Goal: Information Seeking & Learning: Check status

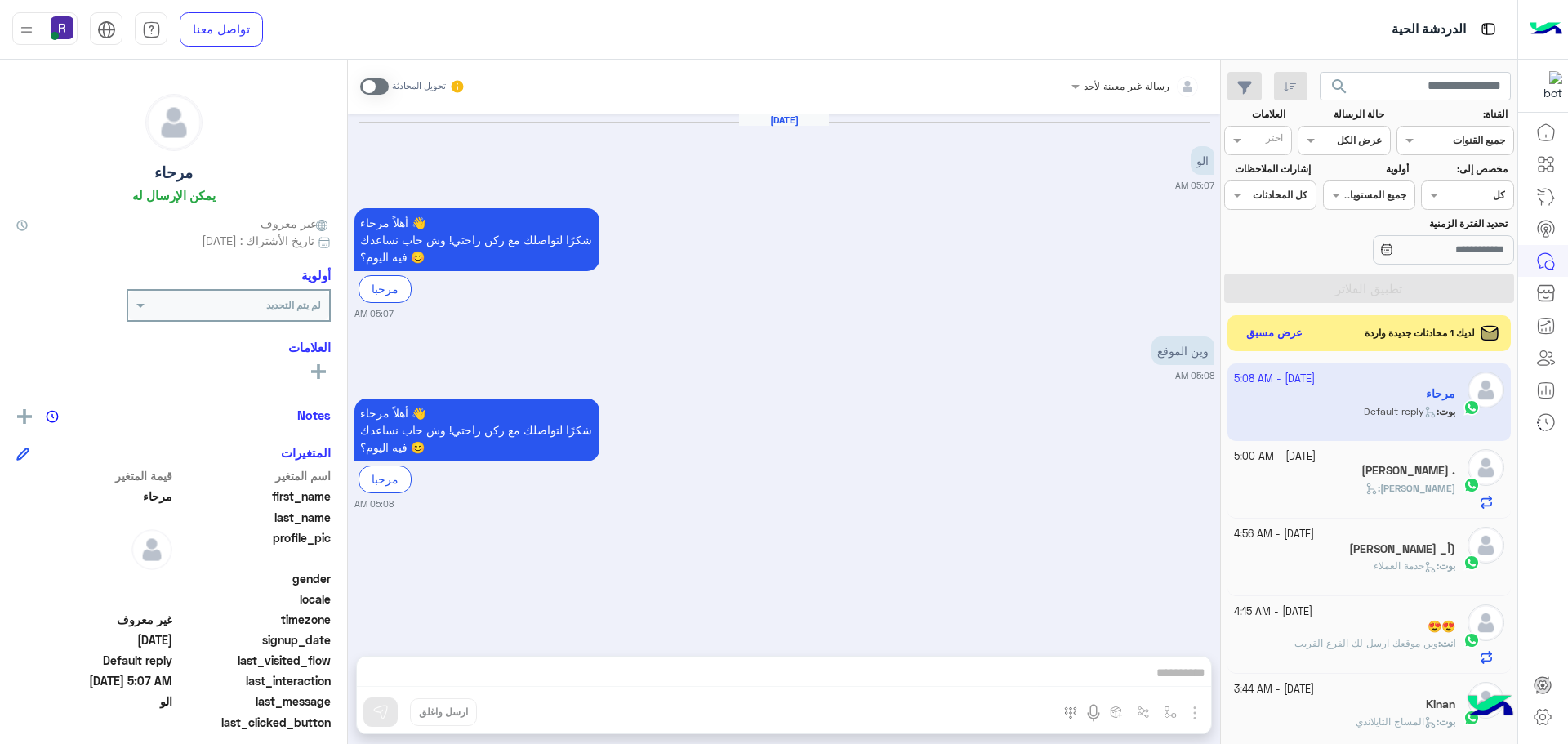
scroll to position [616, 0]
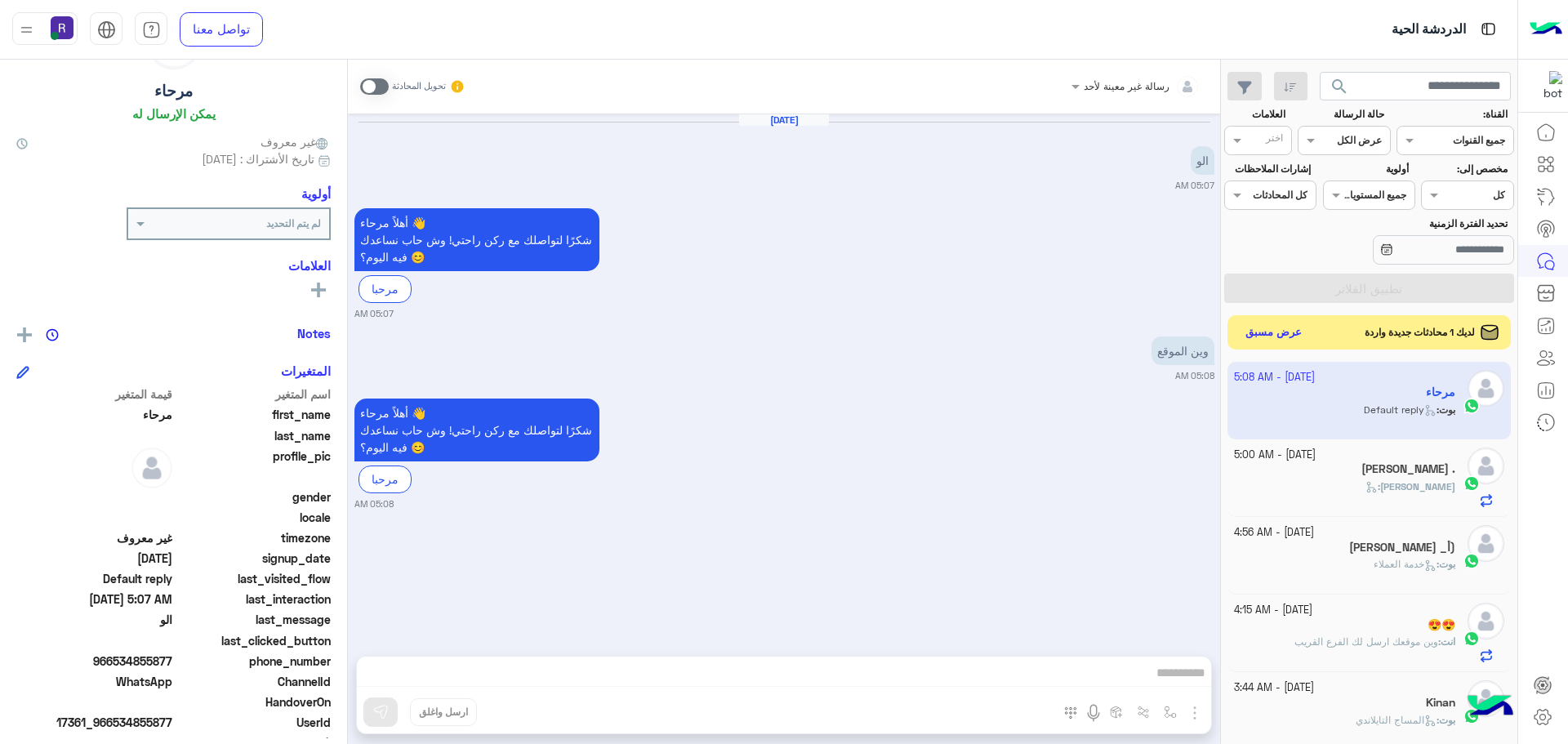
click at [1256, 337] on button "عرض مسبق" at bounding box center [1274, 333] width 69 height 22
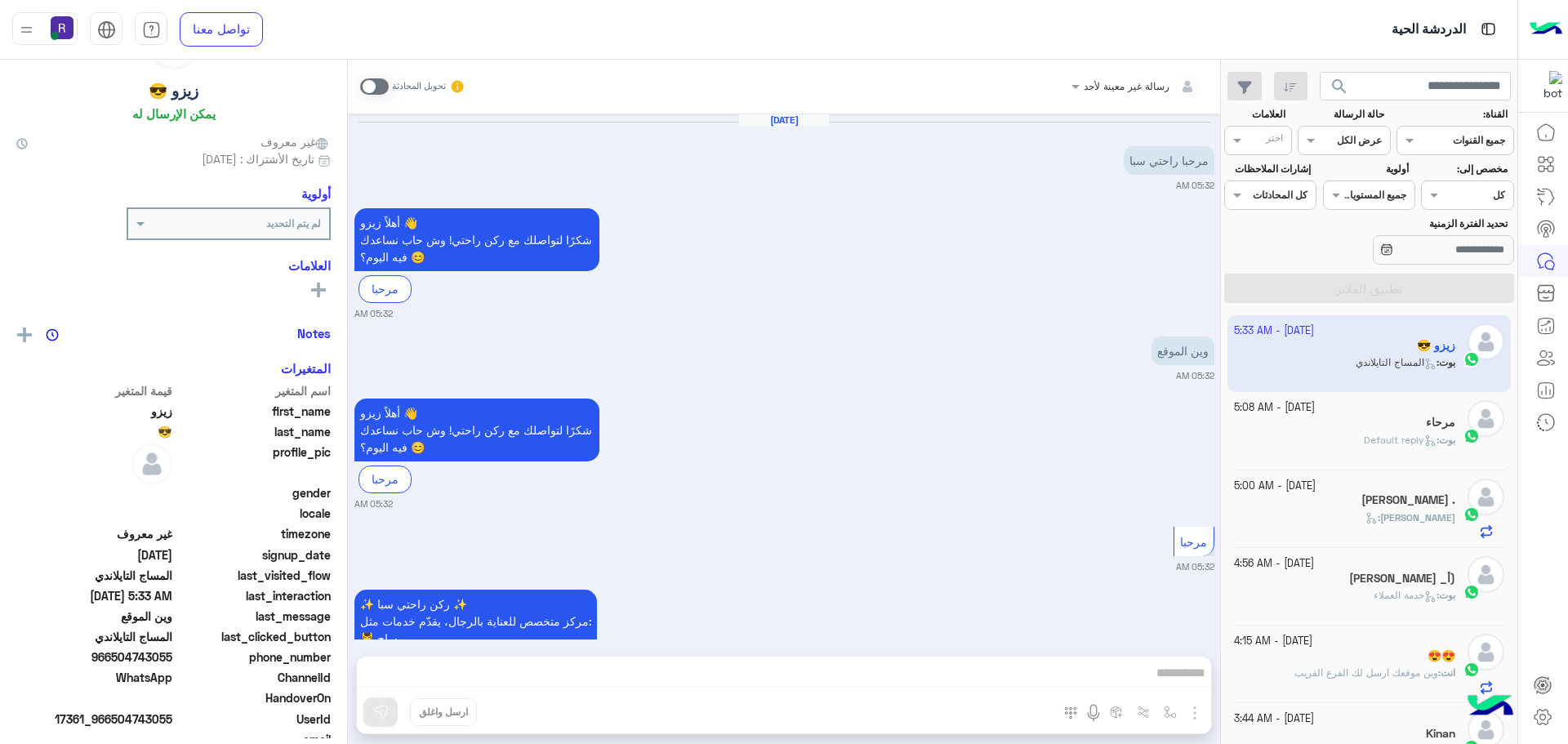
scroll to position [1337, 0]
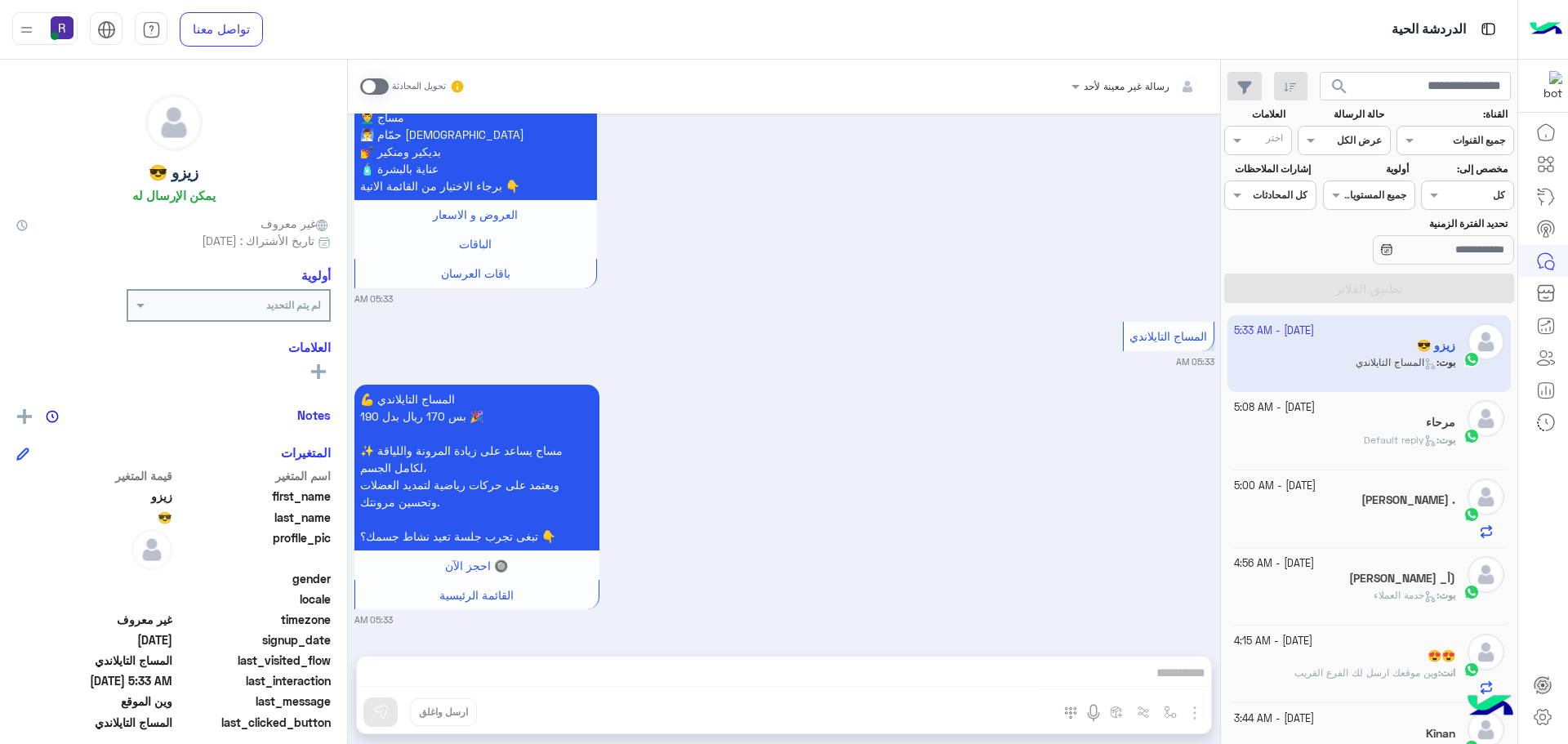
scroll to position [616, 0]
click at [1337, 444] on div "بوت : Default reply" at bounding box center [1345, 447] width 223 height 29
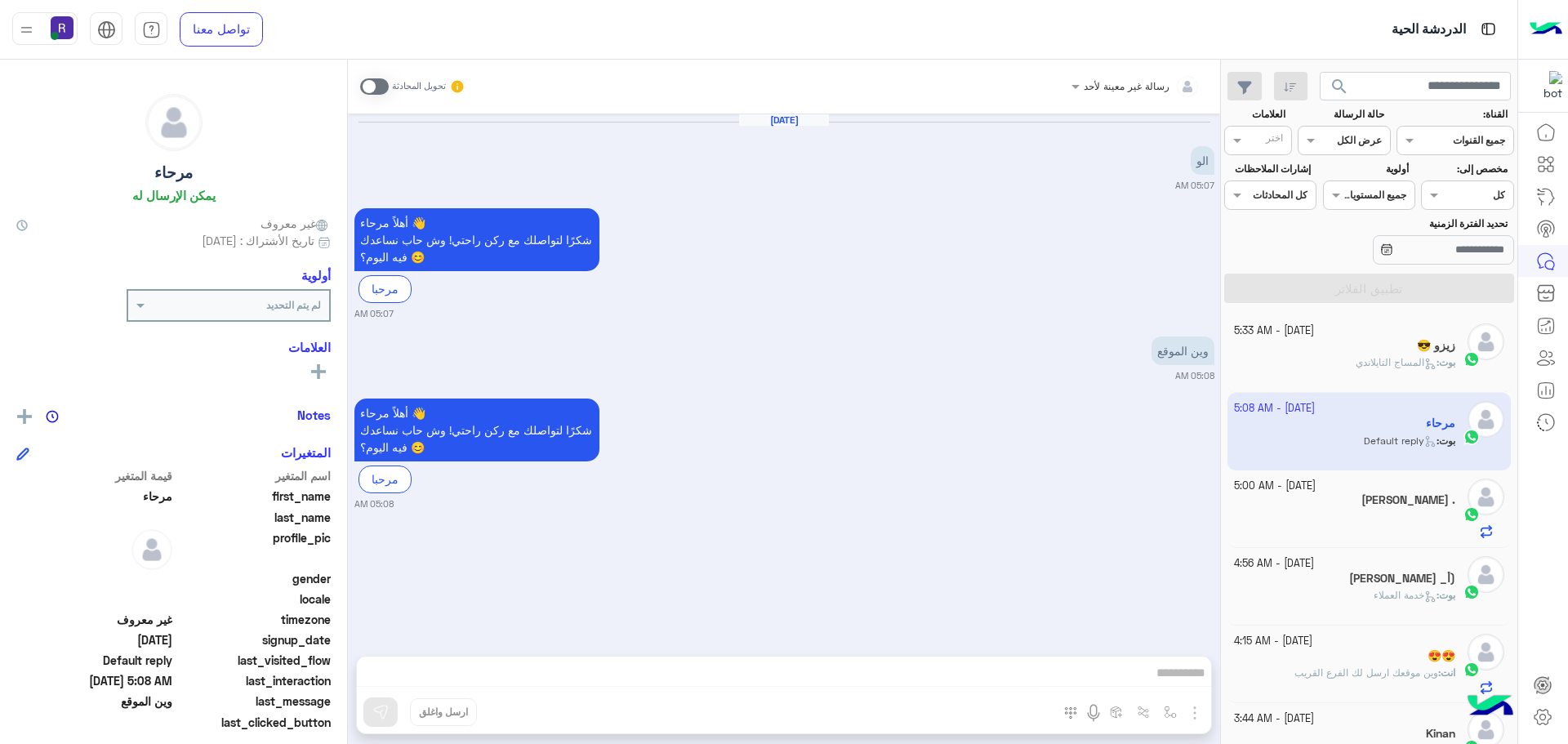
click at [1354, 345] on div "زيزو 😎" at bounding box center [1345, 347] width 223 height 17
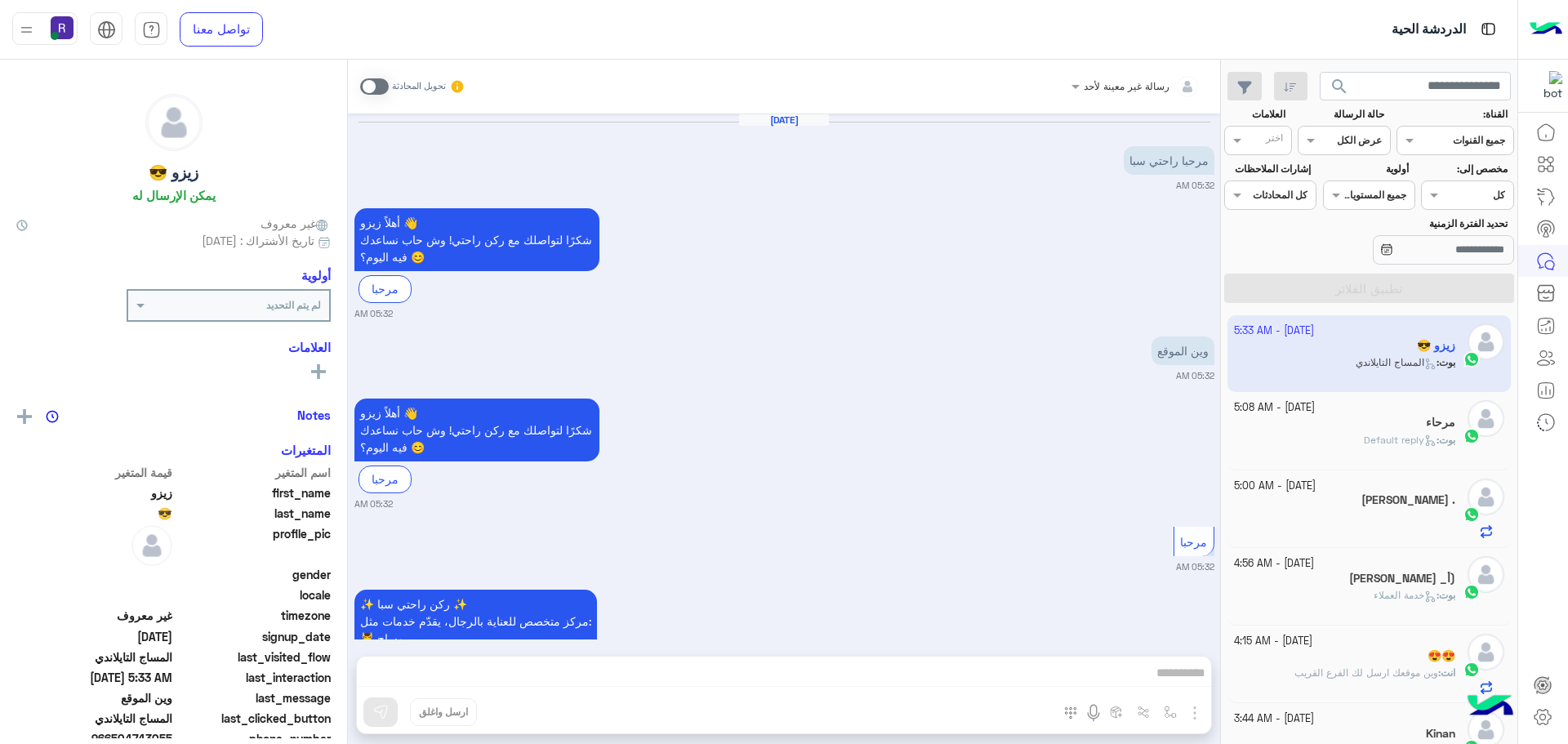
scroll to position [1337, 0]
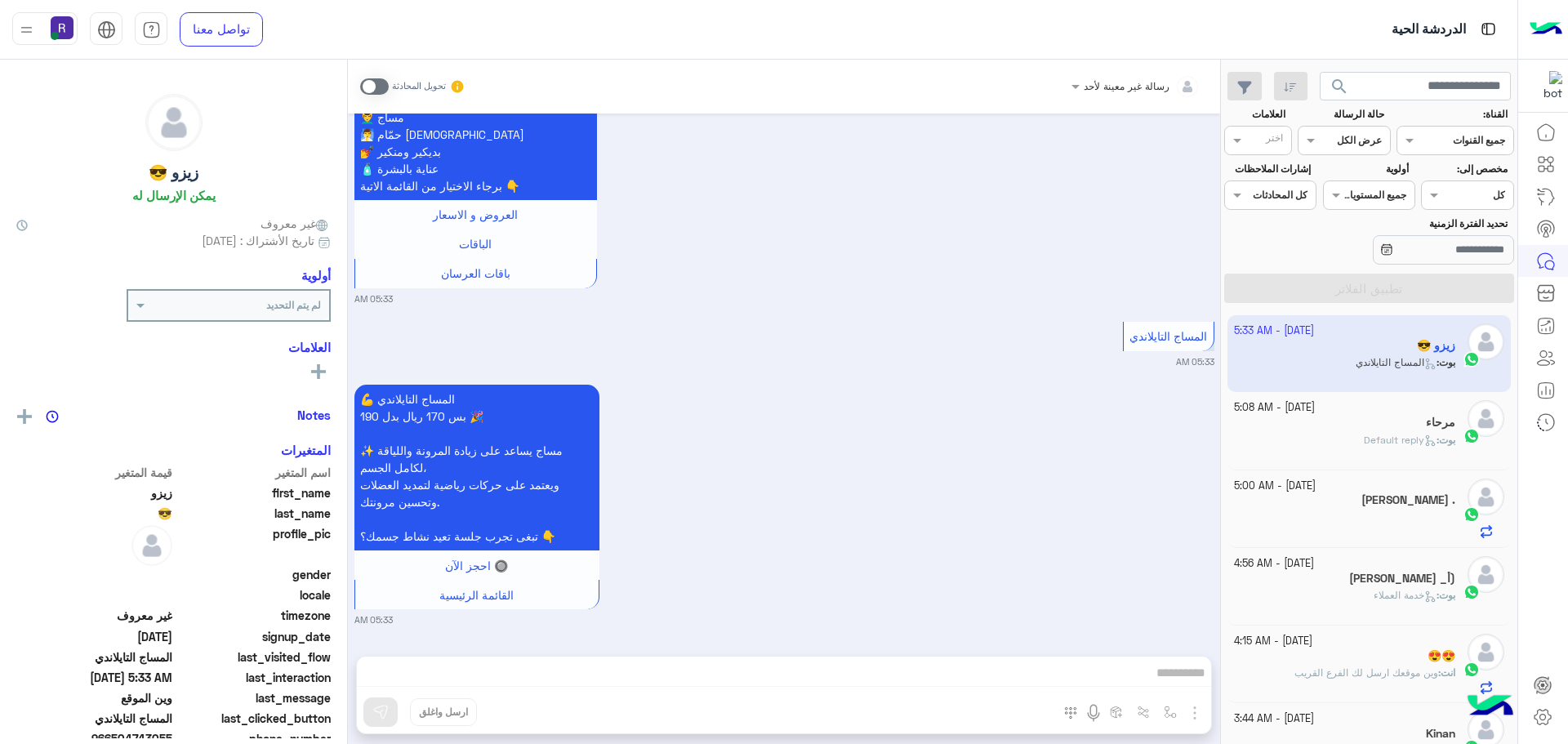
click at [1353, 545] on div "27 September - 5:00 AM Abdullah - AlQhtani ." at bounding box center [1369, 509] width 284 height 78
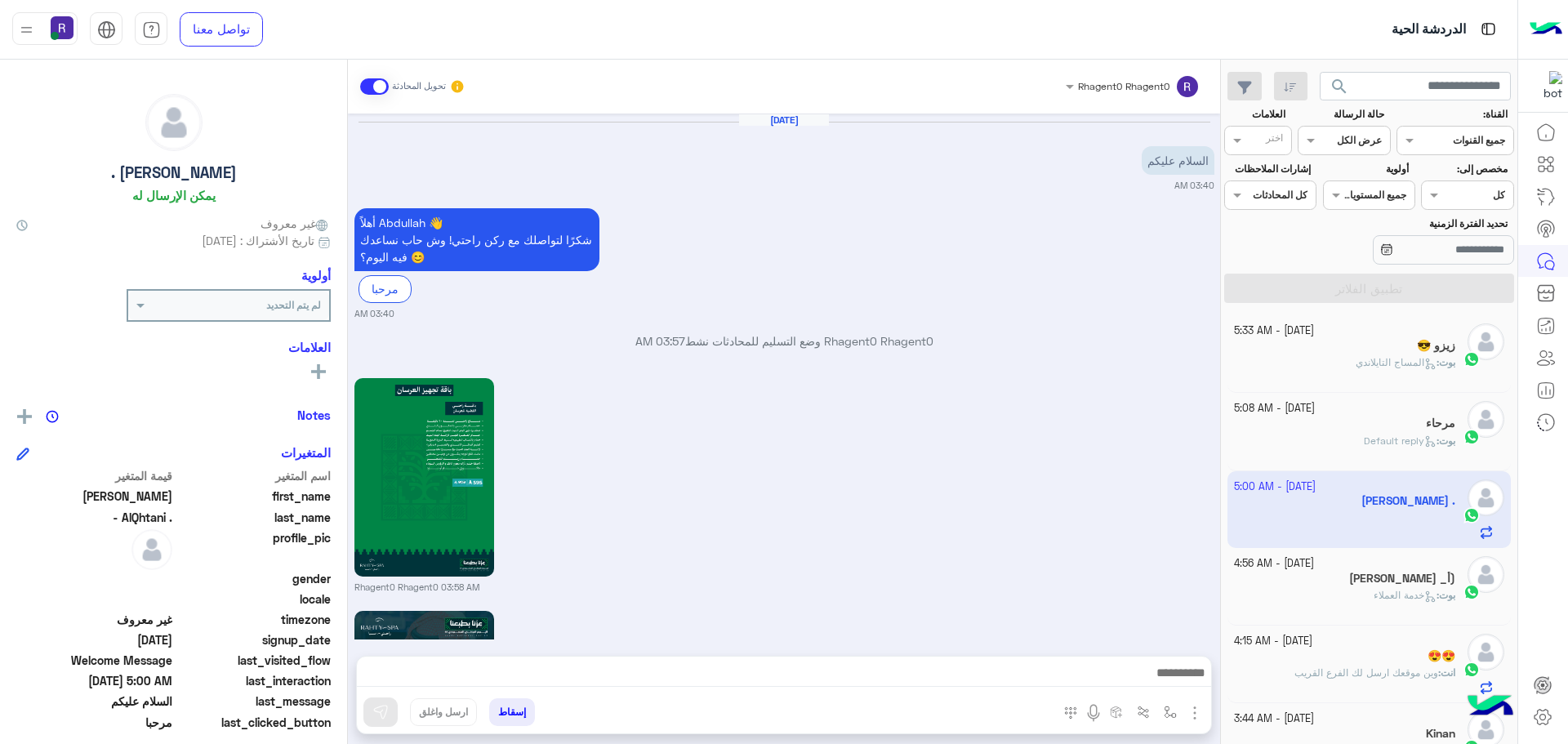
scroll to position [1699, 0]
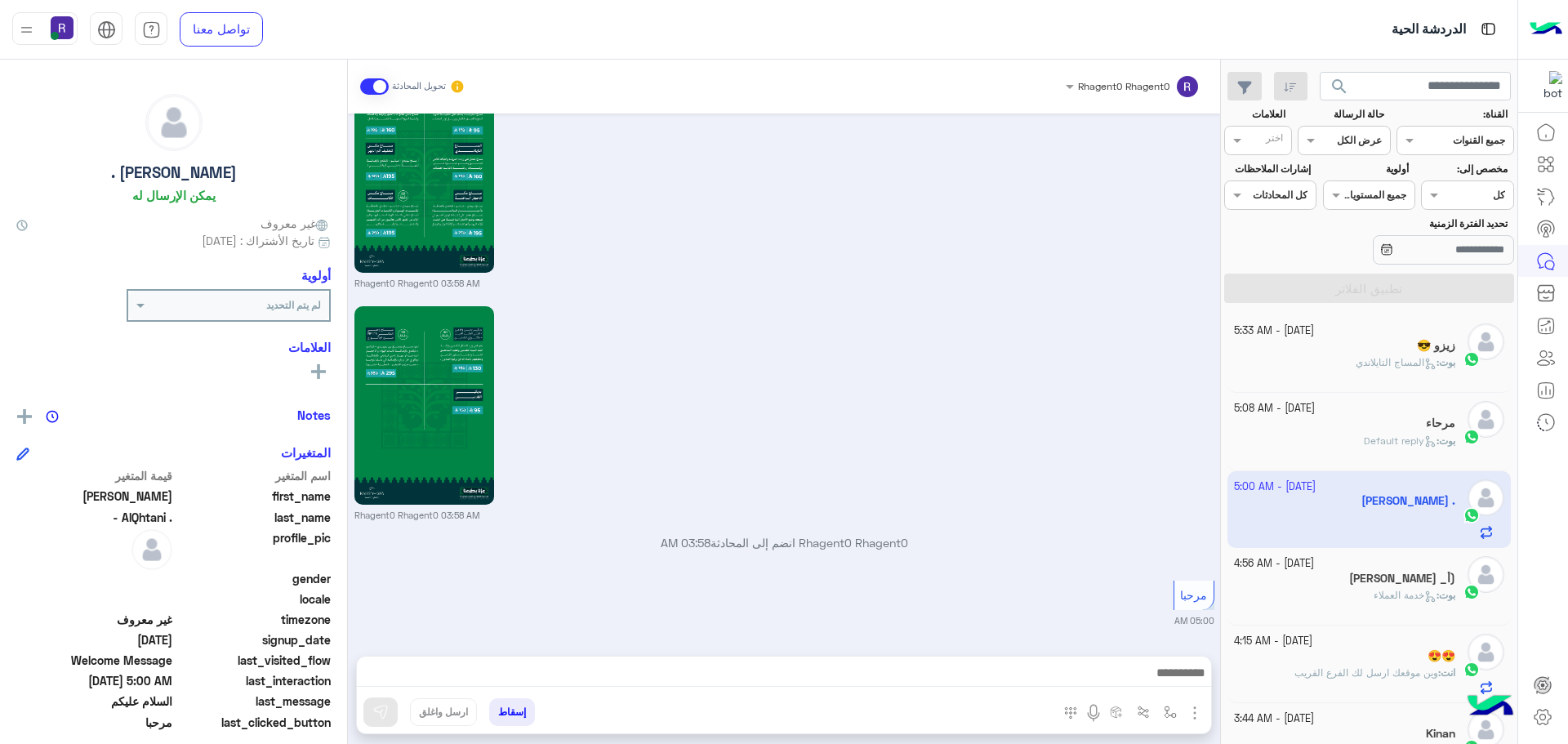
click at [1356, 614] on div "بوت : خدمة العملاء" at bounding box center [1345, 602] width 223 height 29
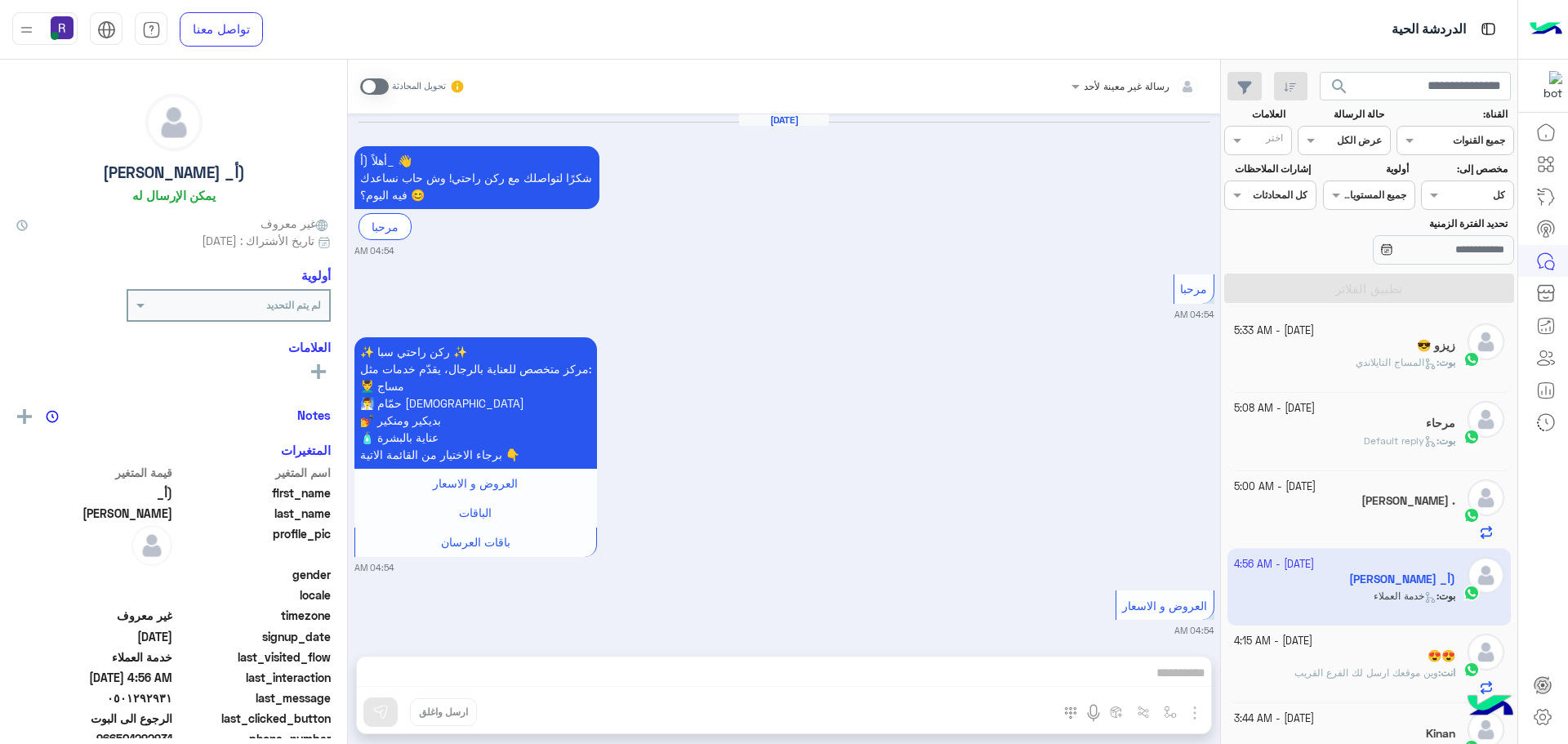
scroll to position [1588, 0]
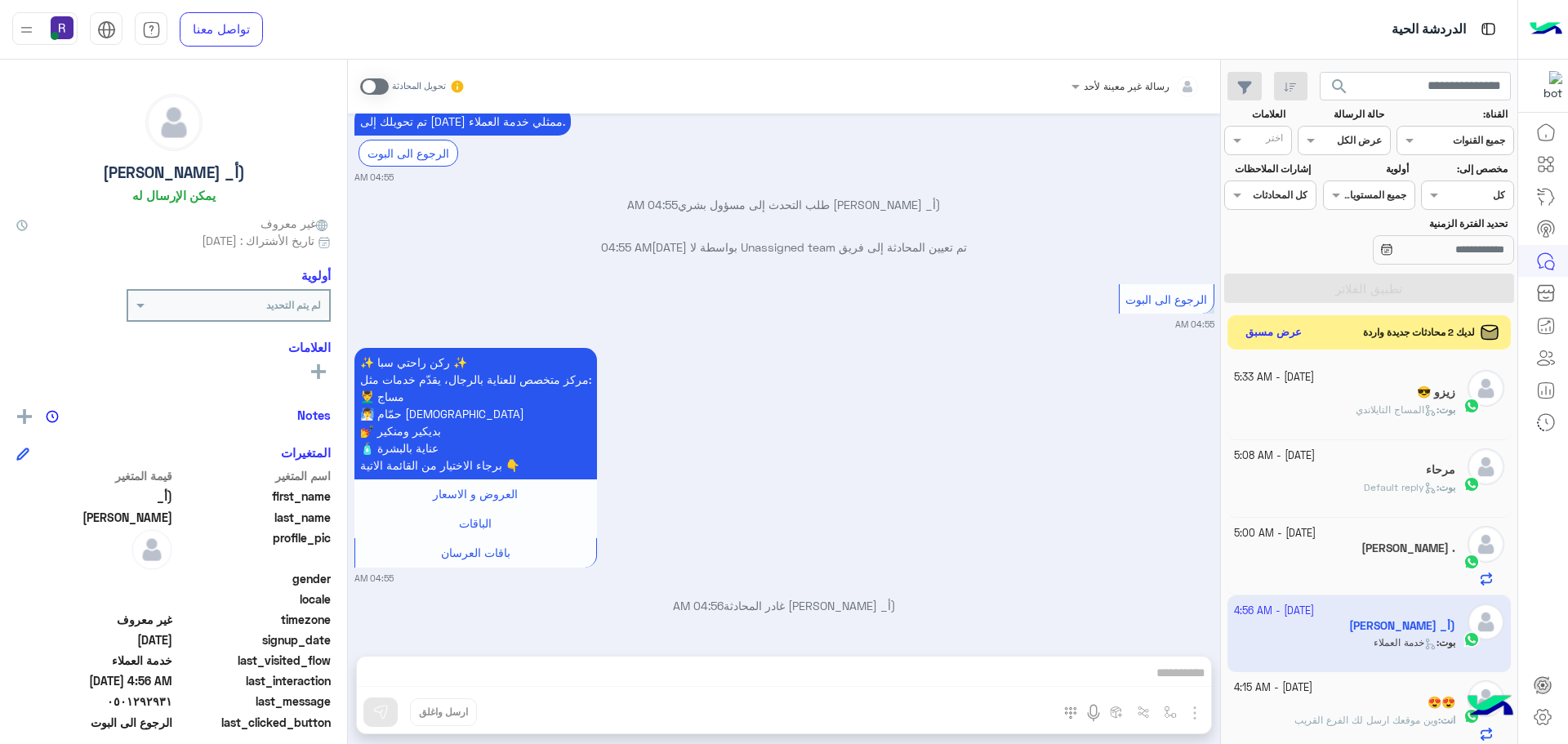
click at [1270, 336] on button "عرض مسبق" at bounding box center [1274, 333] width 69 height 22
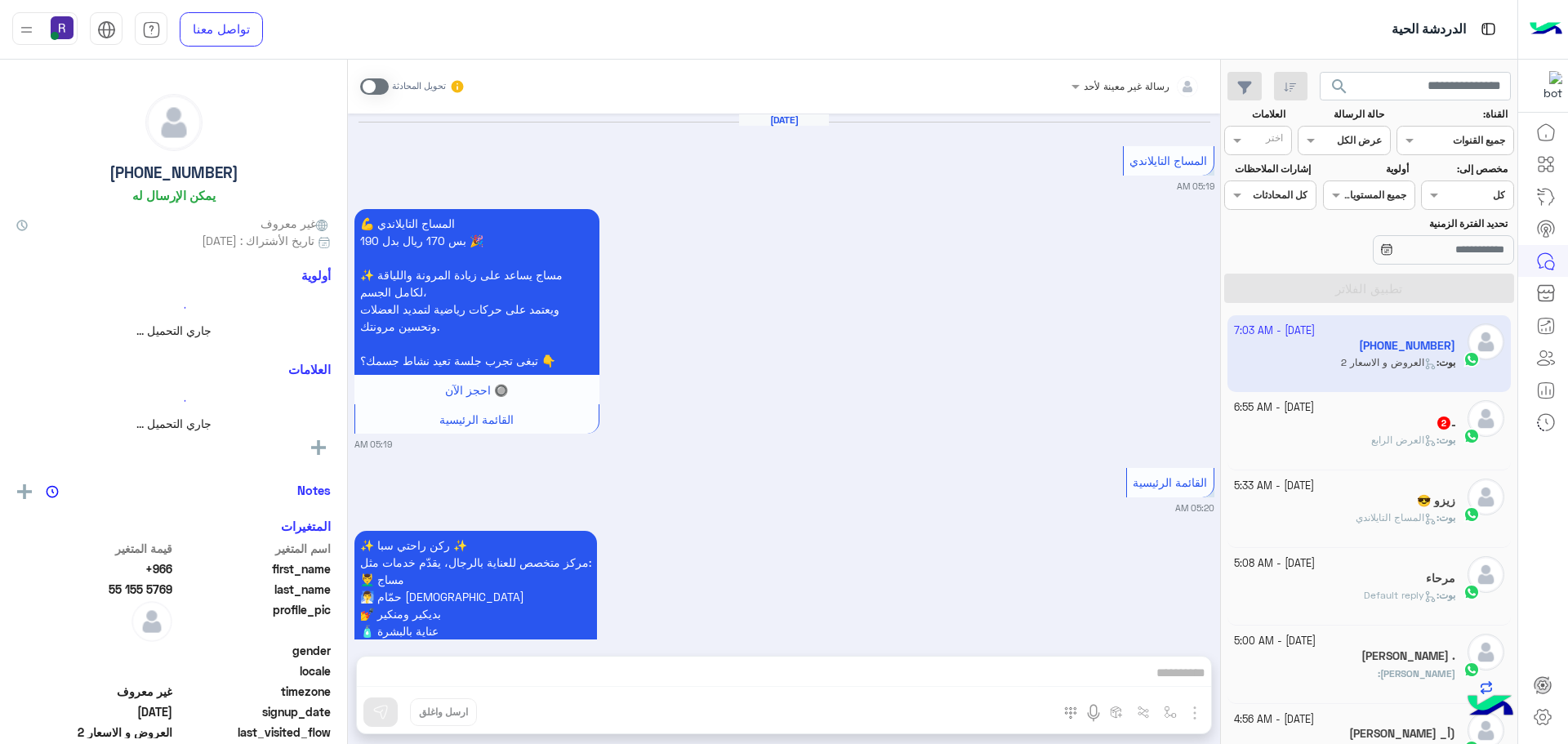
scroll to position [2356, 0]
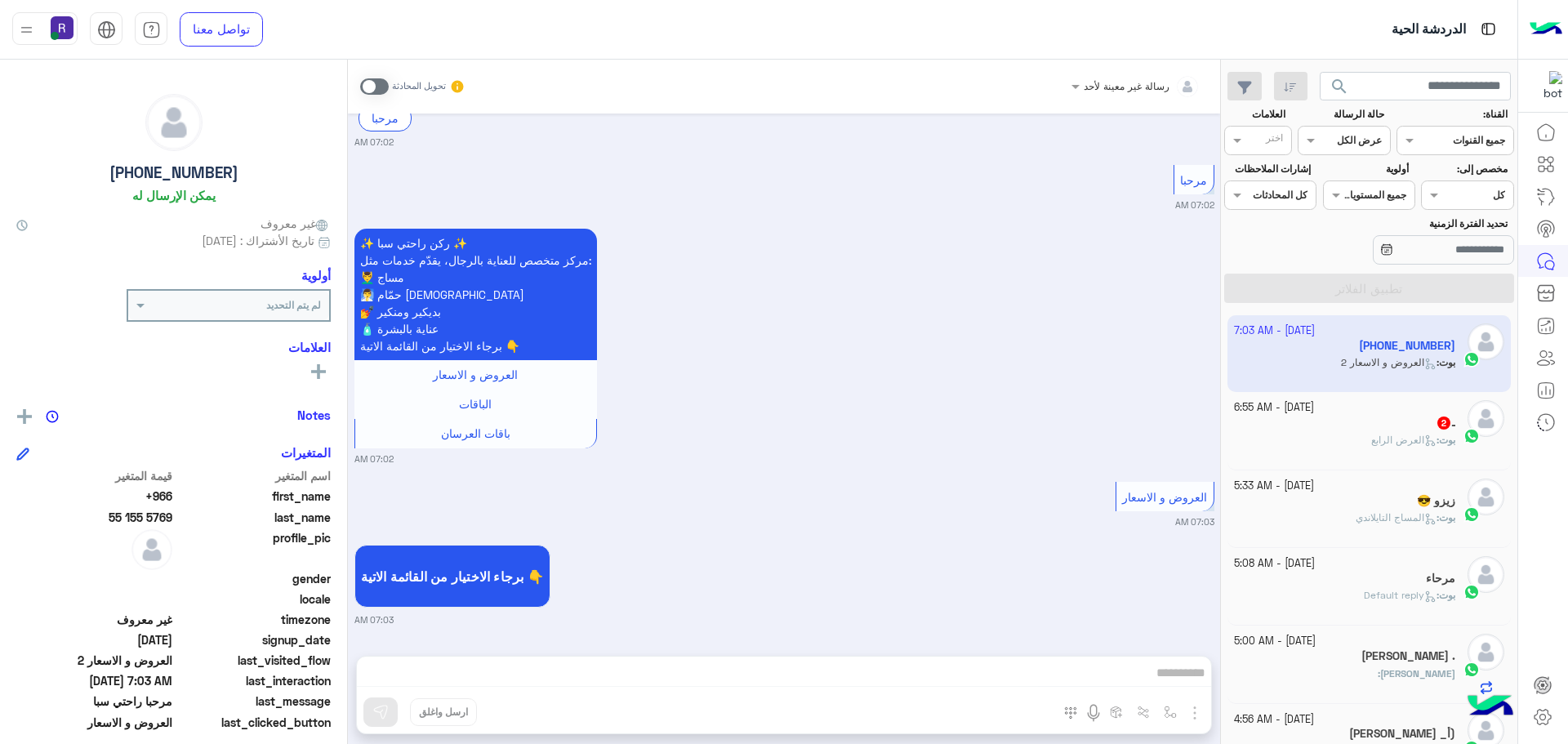
click at [1314, 408] on small "27 September - 6:55 AM" at bounding box center [1273, 407] width 80 height 16
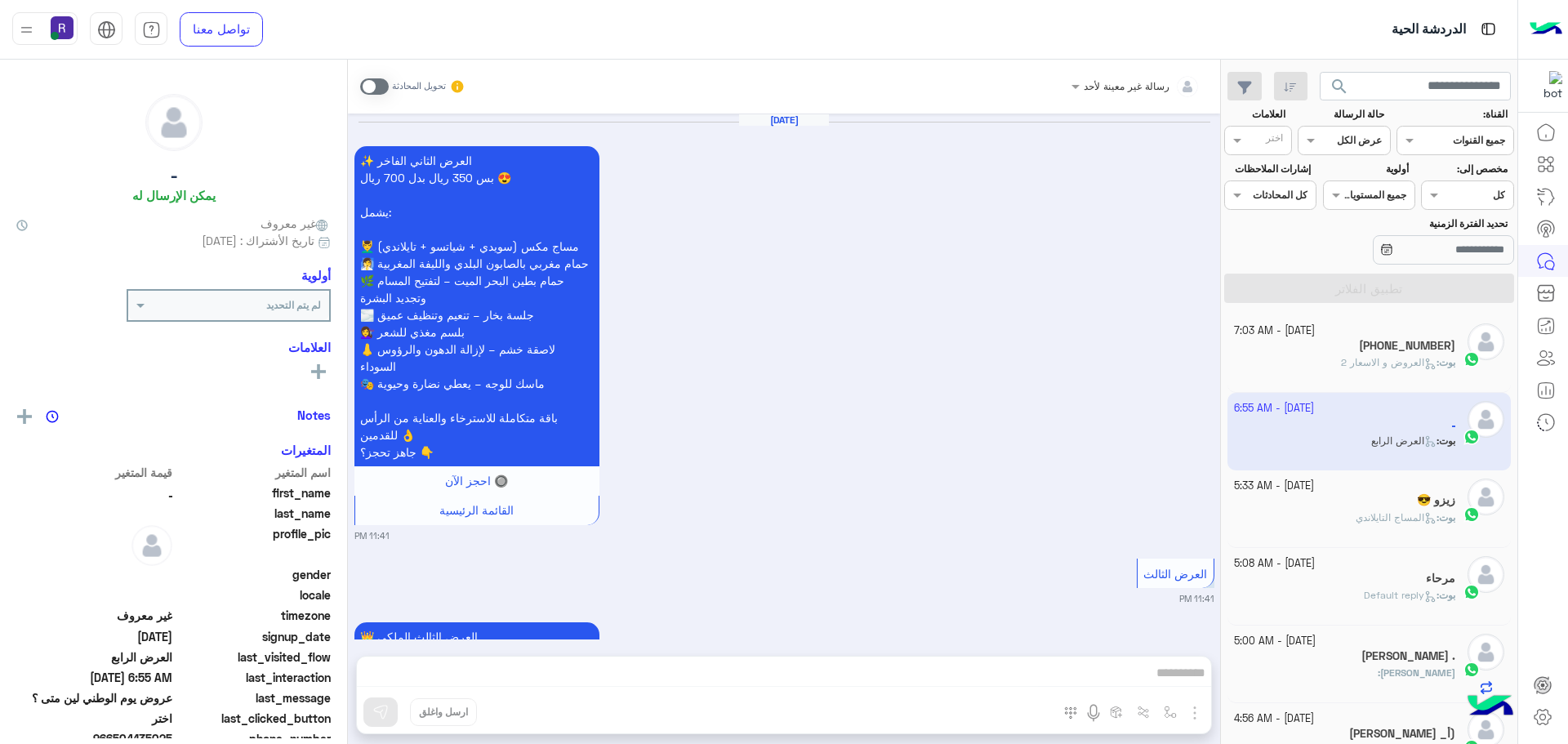
scroll to position [3203, 0]
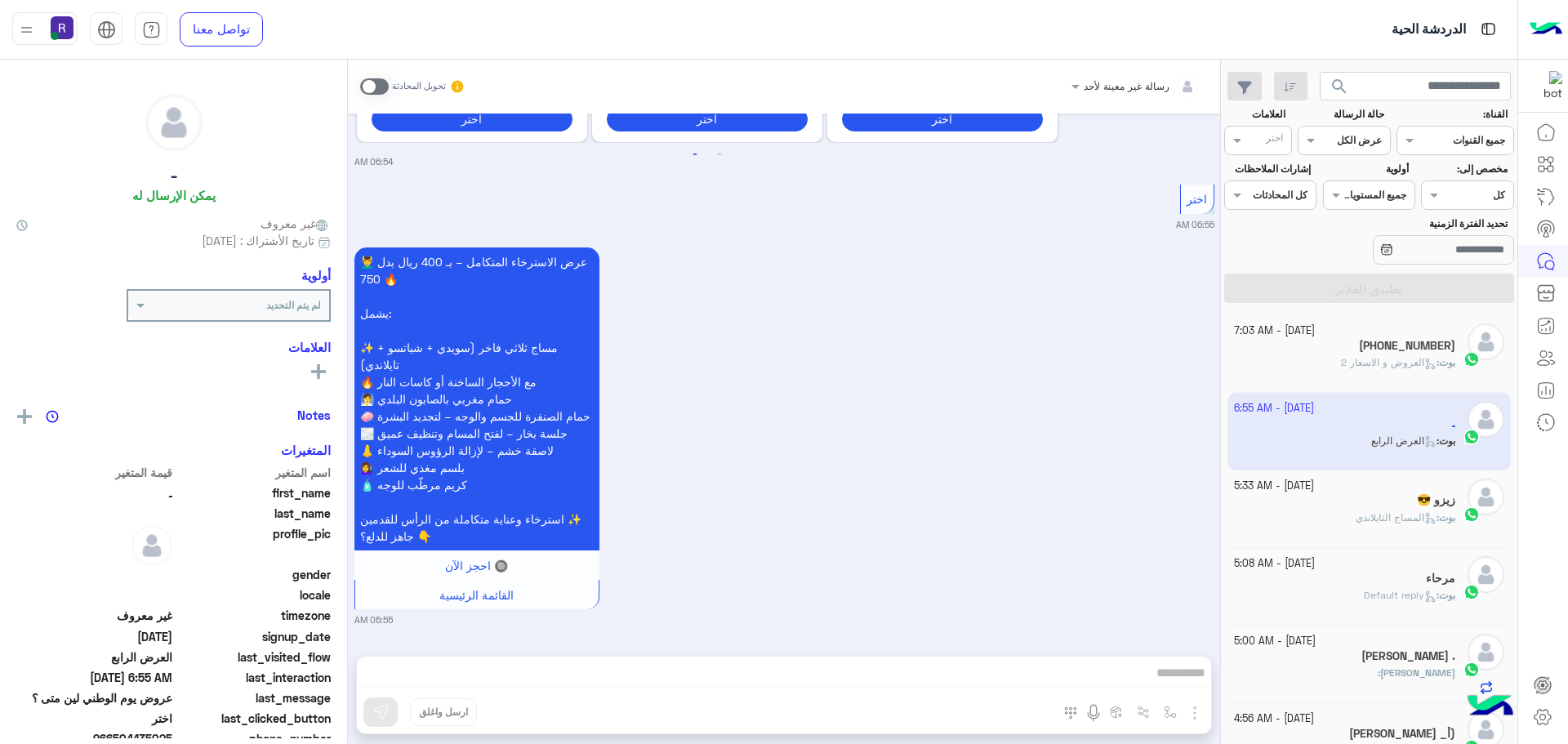
click at [1317, 474] on div "27 September - 5:33 AM زيزو 😎 بوت : المساج التايلاندي" at bounding box center [1369, 509] width 284 height 78
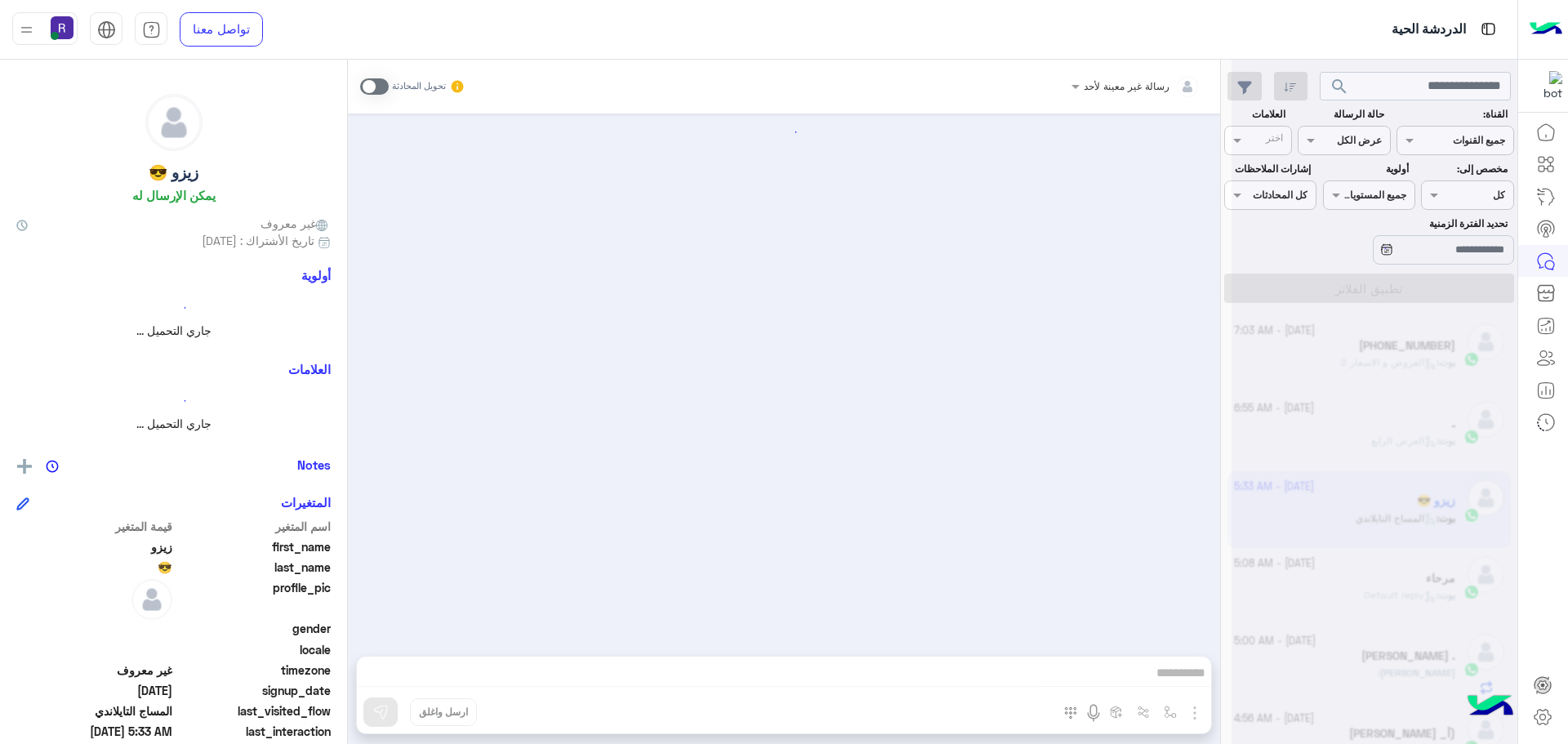
scroll to position [1337, 0]
